Goal: Find specific page/section: Find specific page/section

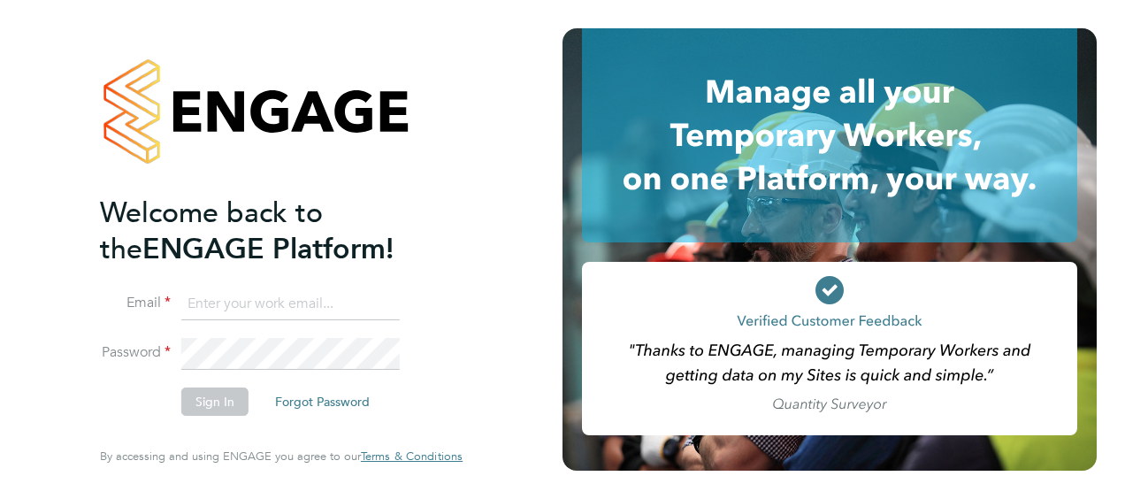
click at [218, 301] on input at bounding box center [290, 304] width 219 height 32
type input "julie.jackson@vistry.co.uk"
click at [222, 403] on button "Sign In" at bounding box center [214, 401] width 67 height 28
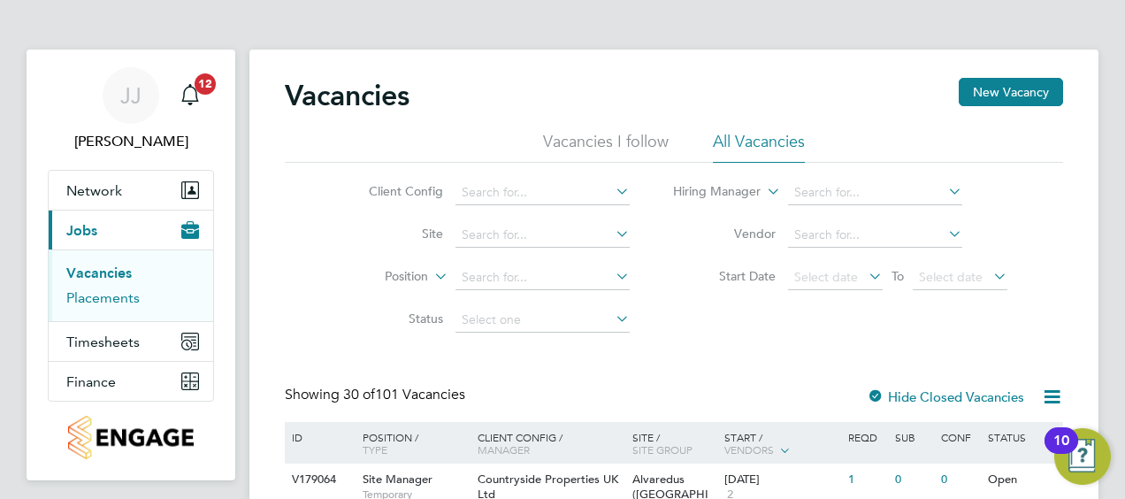
drag, startPoint x: 115, startPoint y: 298, endPoint x: 179, endPoint y: 290, distance: 64.2
click at [115, 298] on link "Placements" at bounding box center [102, 297] width 73 height 17
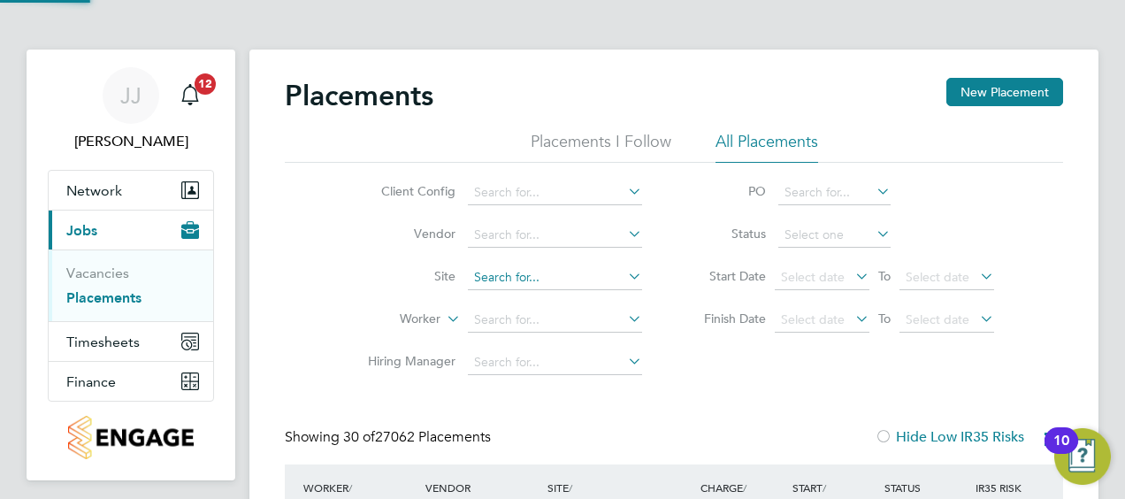
click at [488, 273] on input at bounding box center [555, 277] width 174 height 25
click at [504, 303] on b "Woodf" at bounding box center [495, 301] width 41 height 15
type input "Woodford ([GEOGRAPHIC_DATA])"
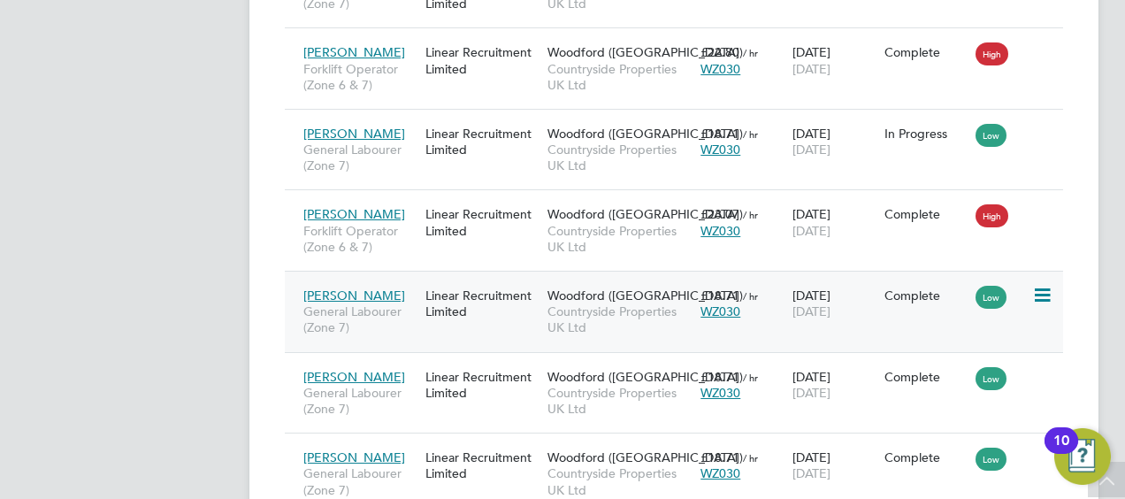
scroll to position [1522, 0]
